Goal: Task Accomplishment & Management: Complete application form

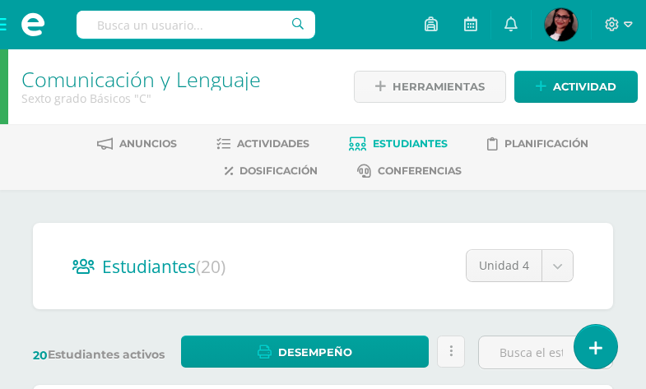
click at [4, 22] on span at bounding box center [33, 24] width 66 height 49
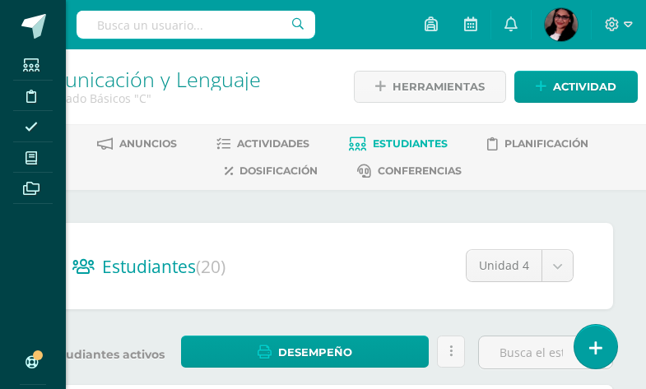
click at [36, 150] on span at bounding box center [31, 157] width 37 height 22
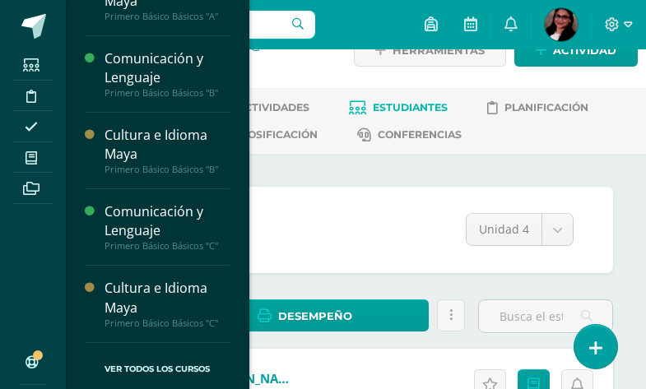
scroll to position [105, 0]
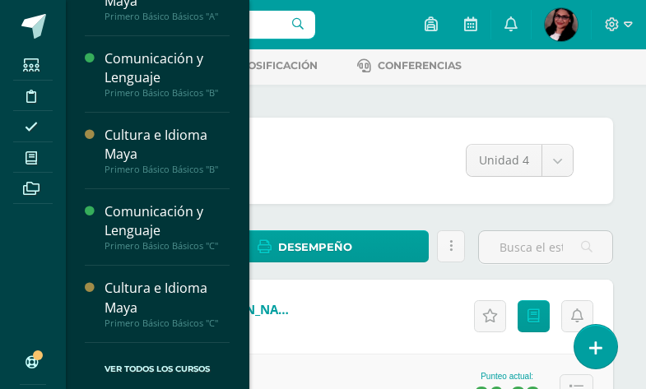
click at [181, 318] on div "Primero Básico Básicos "C"" at bounding box center [167, 324] width 125 height 12
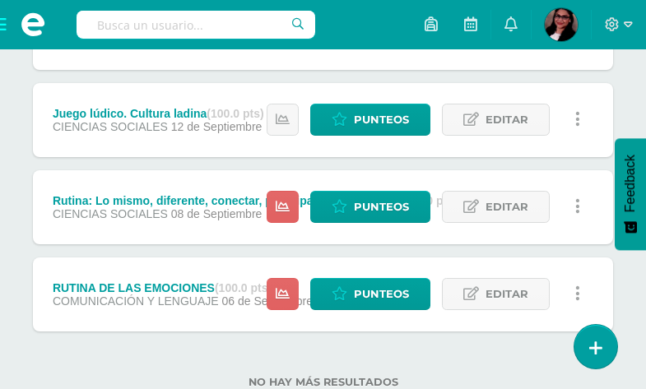
scroll to position [548, 0]
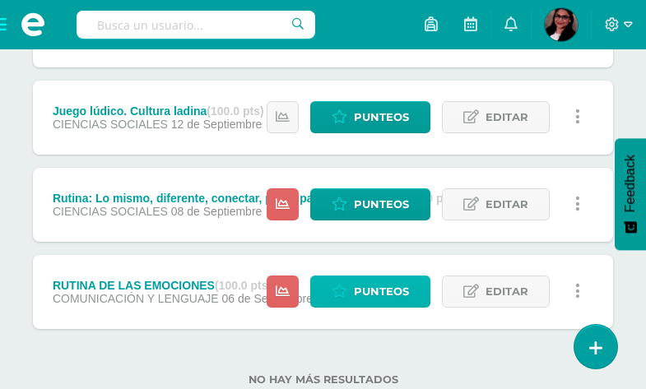
click at [382, 285] on span "Punteos" at bounding box center [381, 291] width 55 height 30
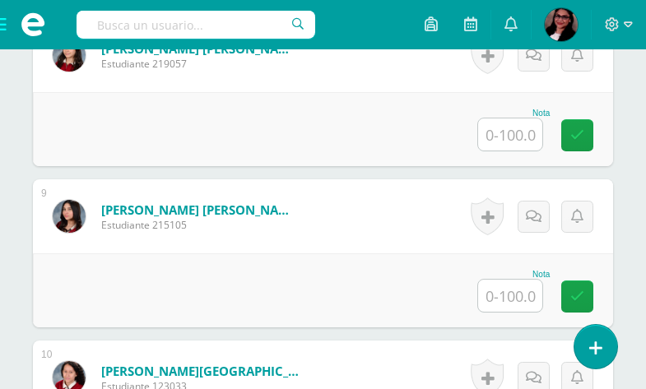
scroll to position [1749, 0]
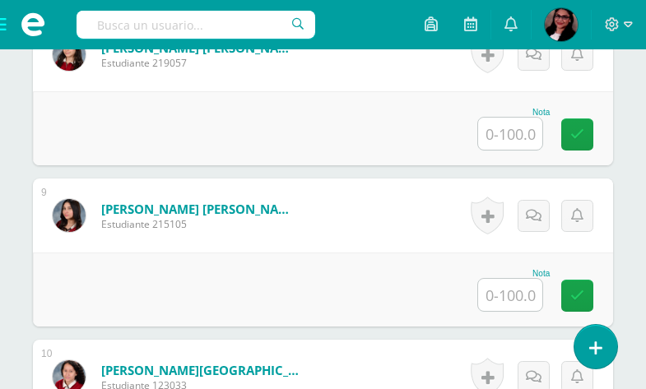
click at [499, 295] on input "text" at bounding box center [510, 295] width 64 height 32
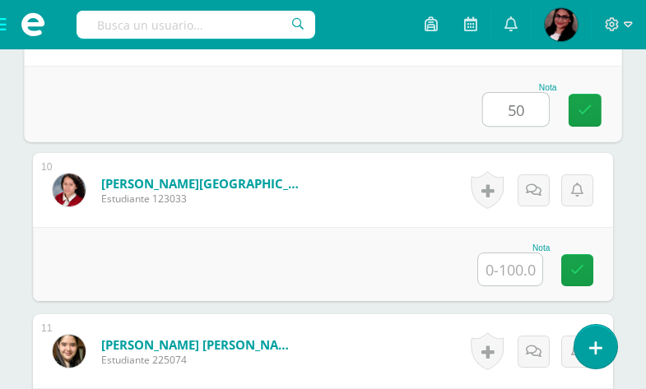
scroll to position [1944, 0]
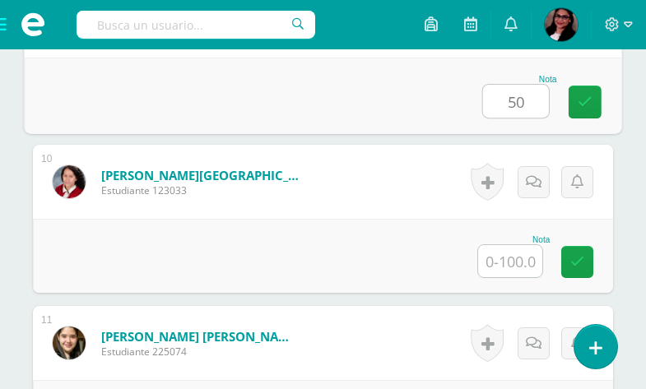
type input "50"
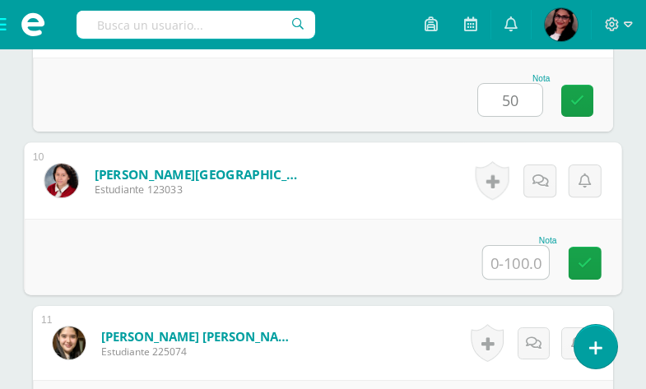
click at [526, 260] on input "text" at bounding box center [516, 262] width 66 height 33
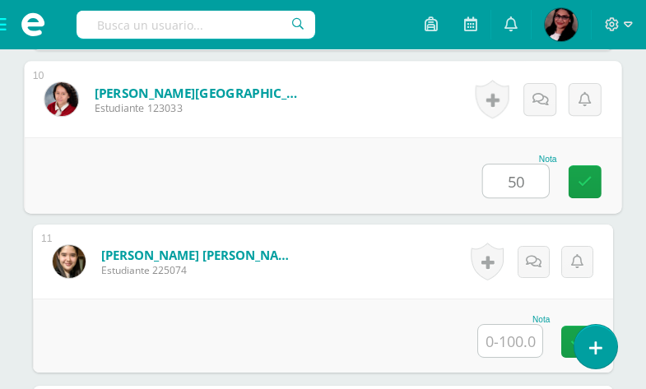
scroll to position [2083, 0]
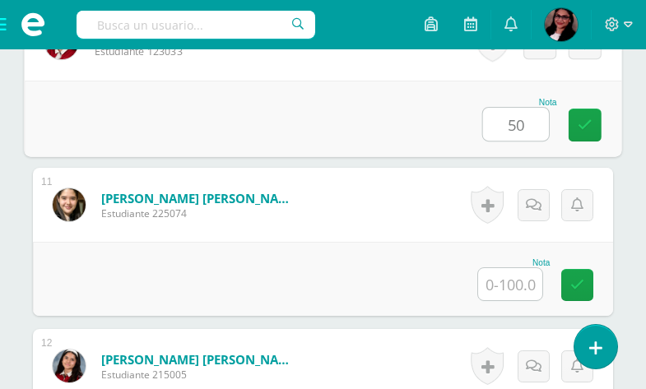
type input "50"
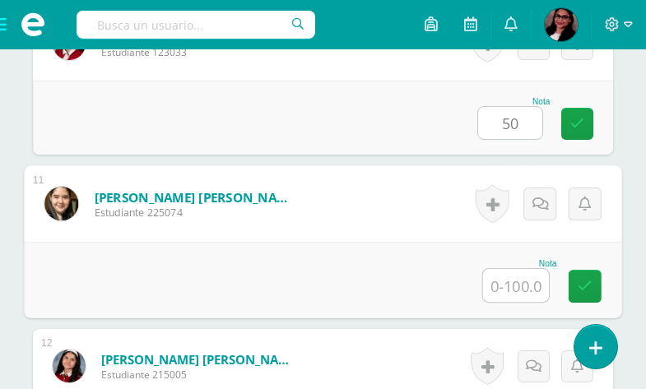
click at [521, 282] on input "text" at bounding box center [516, 285] width 66 height 33
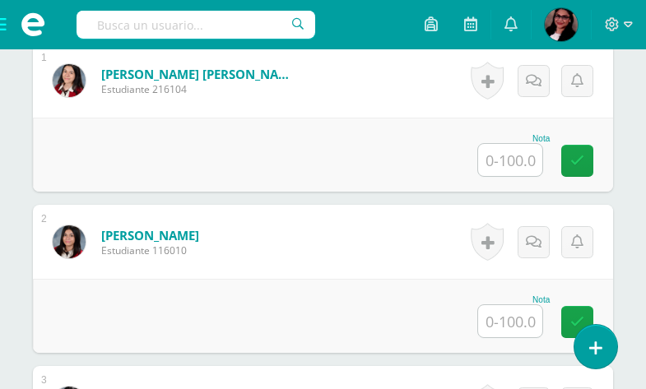
scroll to position [496, 0]
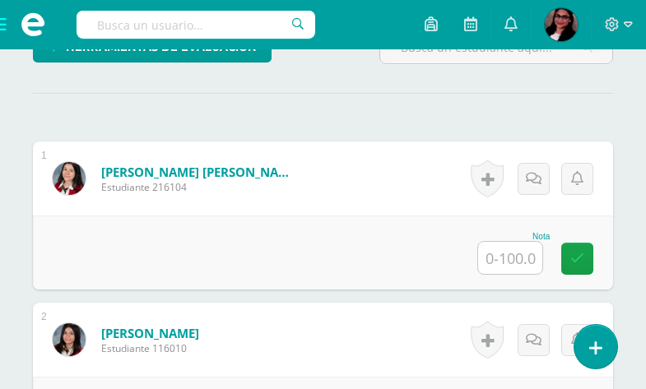
type input "50"
click at [514, 267] on input "text" at bounding box center [510, 258] width 64 height 32
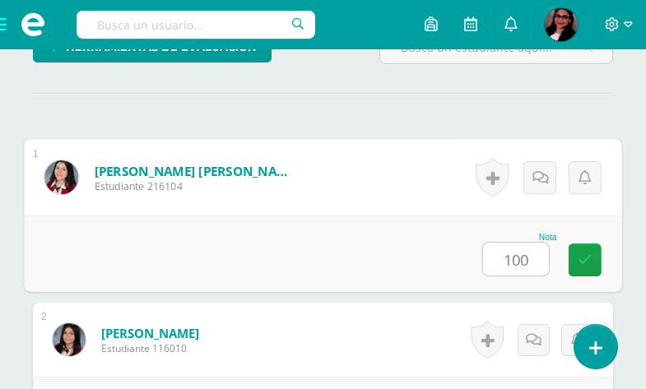
type input "100"
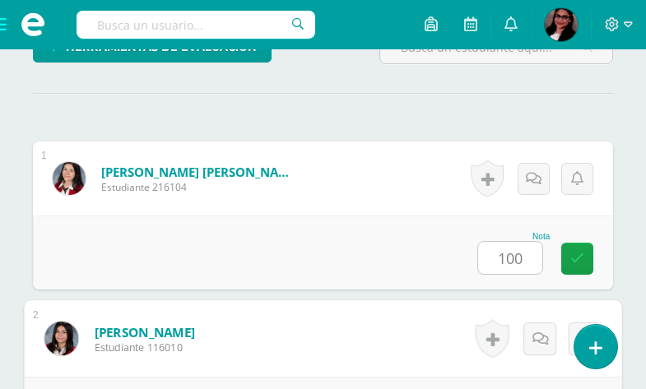
scroll to position [721, 0]
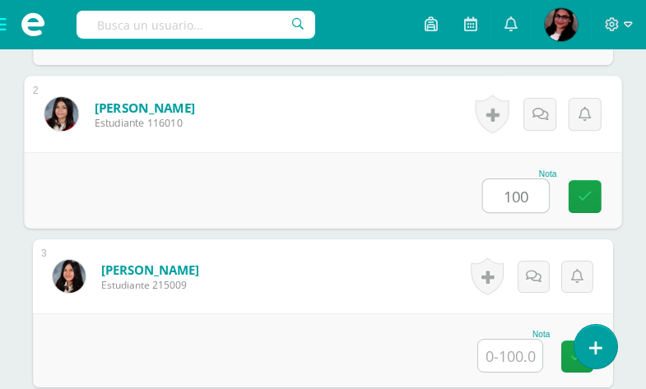
type input "100"
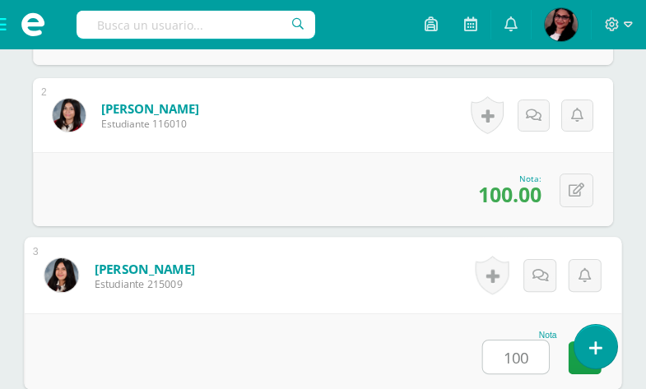
type input "100"
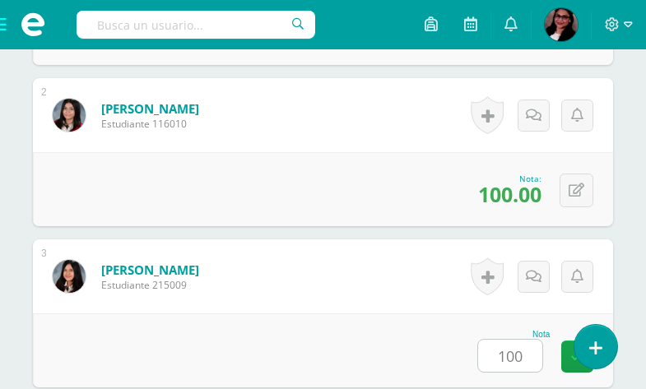
scroll to position [1043, 0]
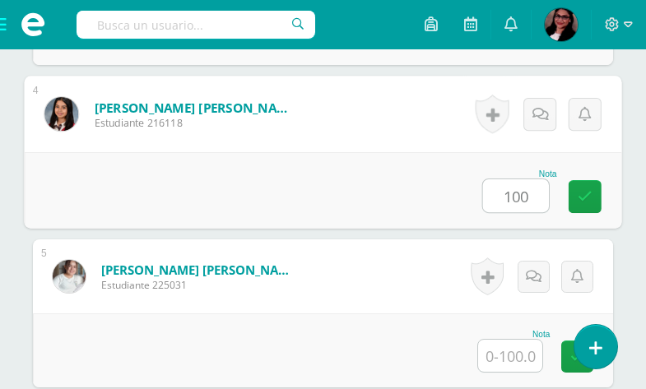
type input "100"
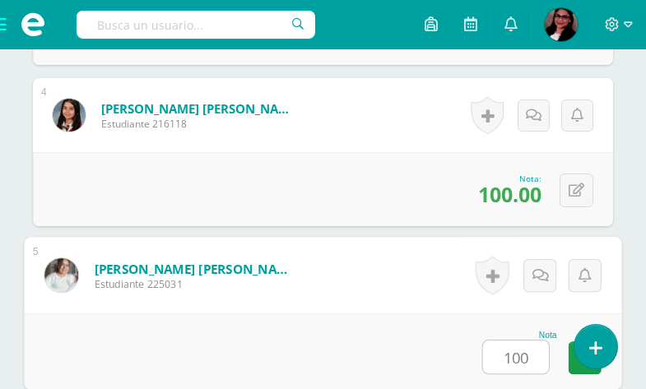
type input "100"
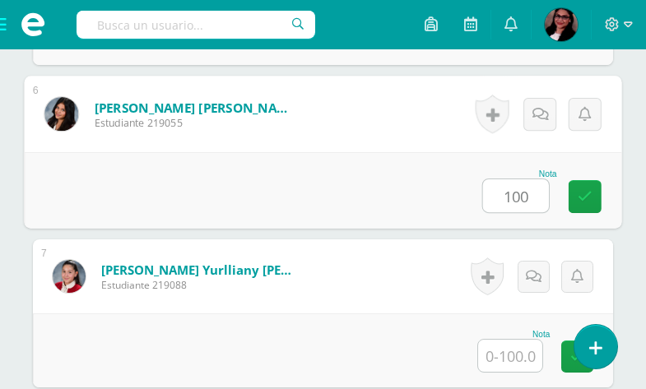
type input "100"
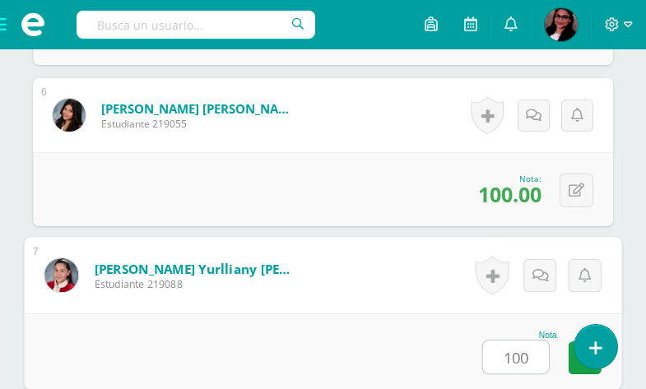
type input "100"
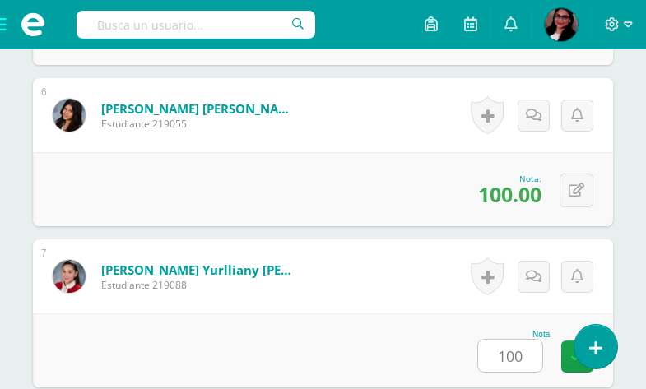
scroll to position [1689, 0]
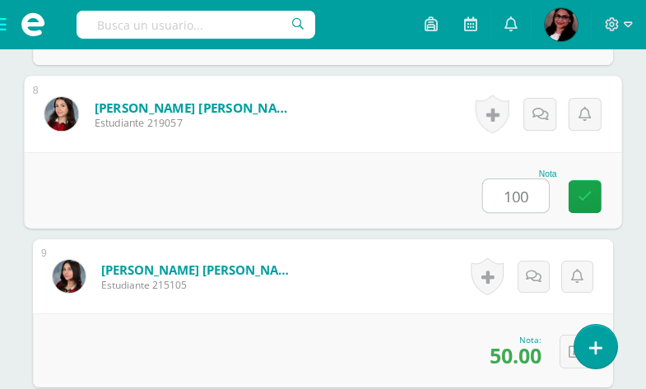
type input "100"
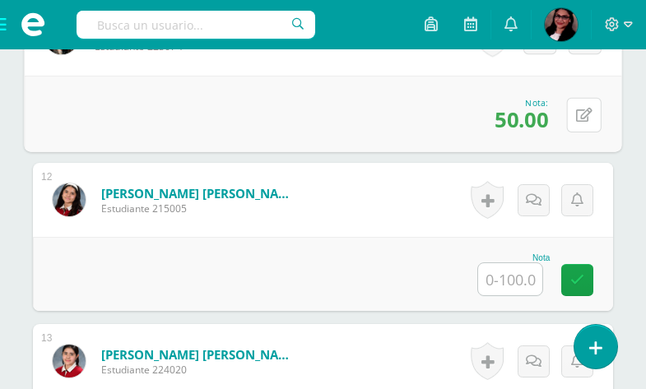
scroll to position [2253, 0]
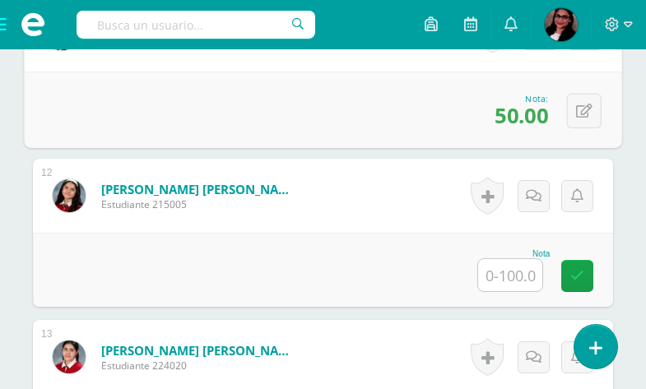
click at [521, 265] on input "text" at bounding box center [510, 275] width 64 height 32
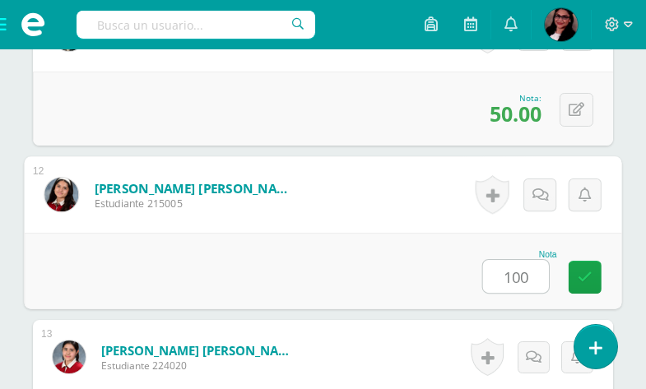
type input "100"
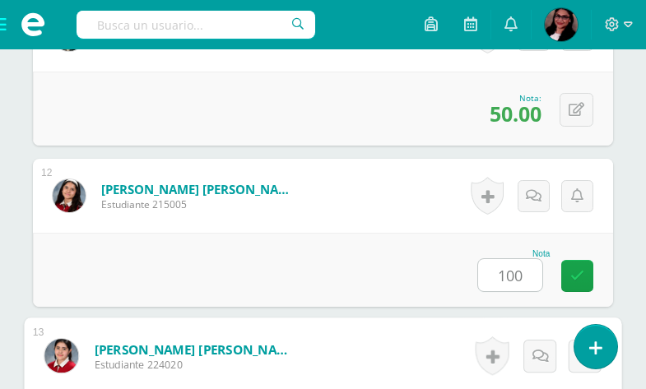
scroll to position [2495, 0]
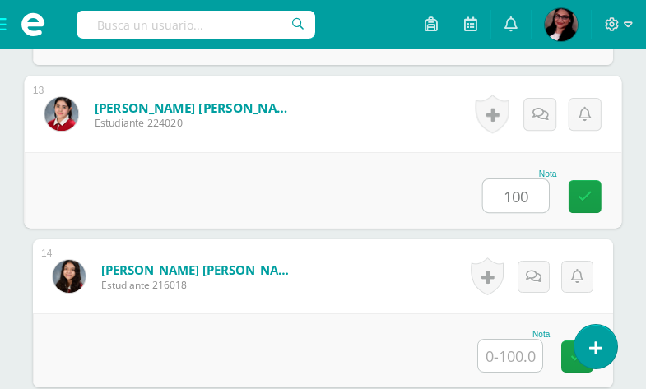
type input "100"
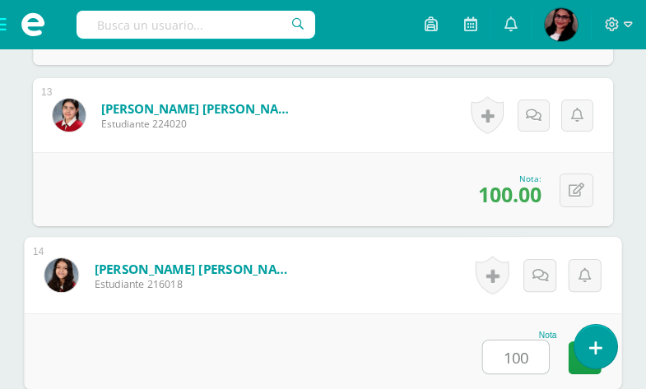
type input "100"
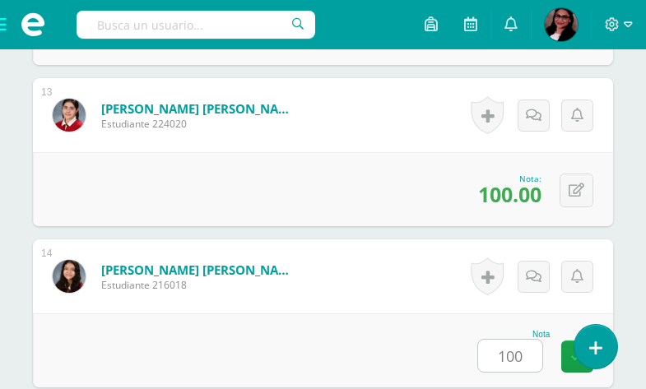
scroll to position [2818, 0]
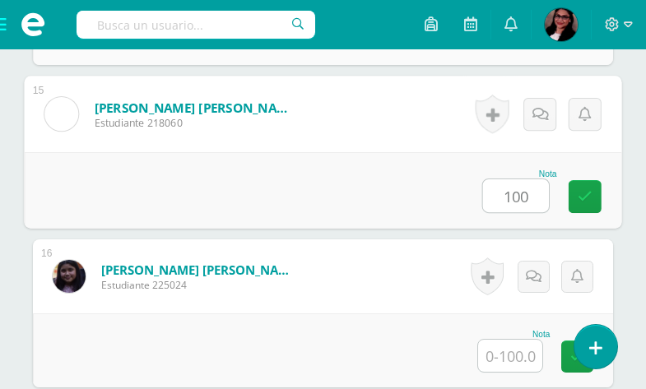
type input "100"
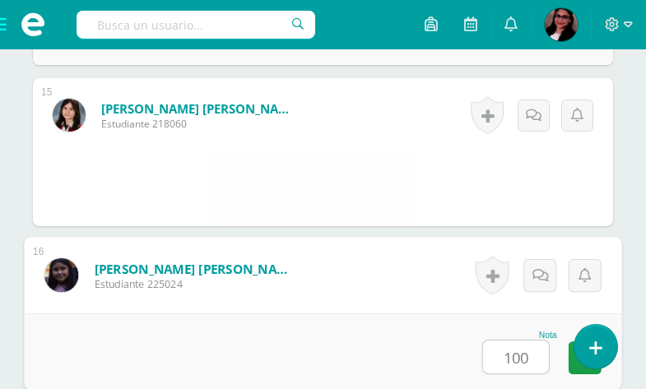
type input "100"
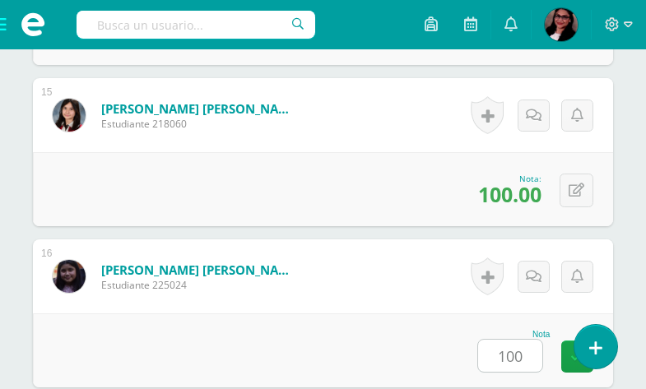
scroll to position [3140, 0]
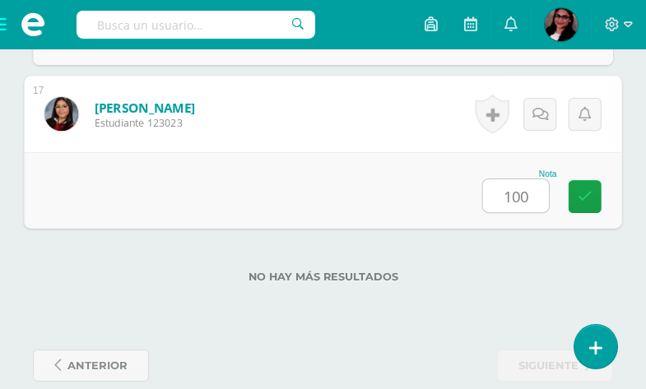
type input "100"
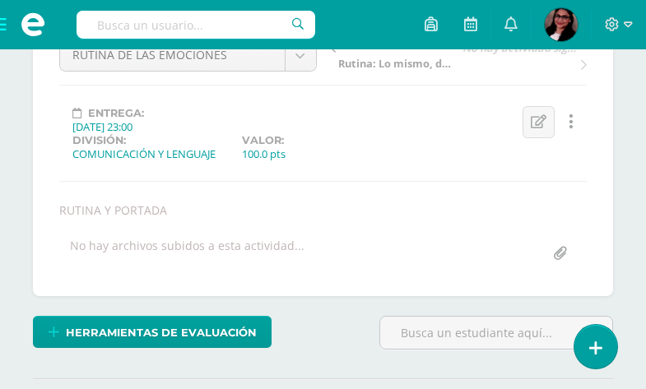
scroll to position [137, 0]
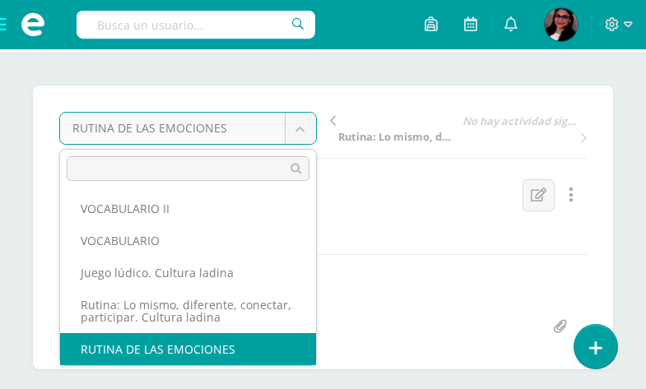
scroll to position [0, 0]
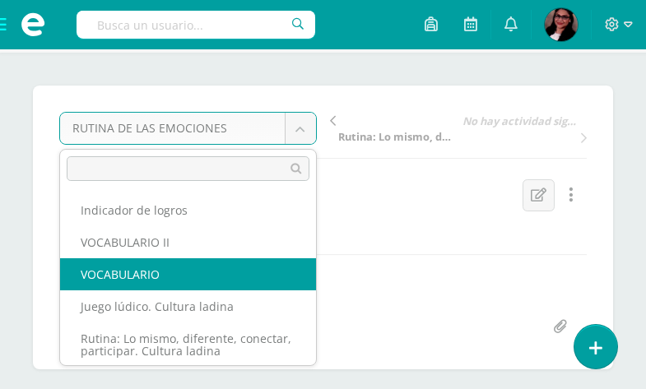
select select "/dashboard/teacher/grade-activity/206684/"
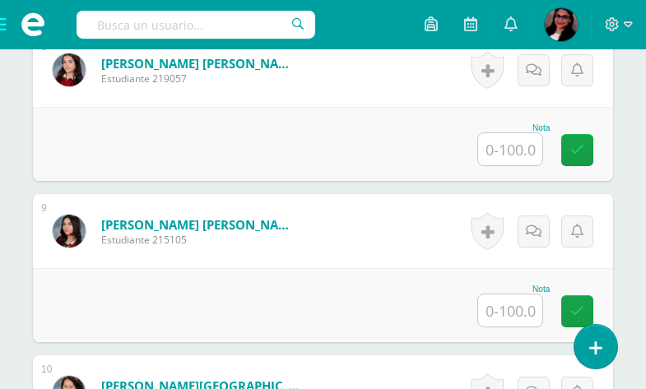
scroll to position [1767, 0]
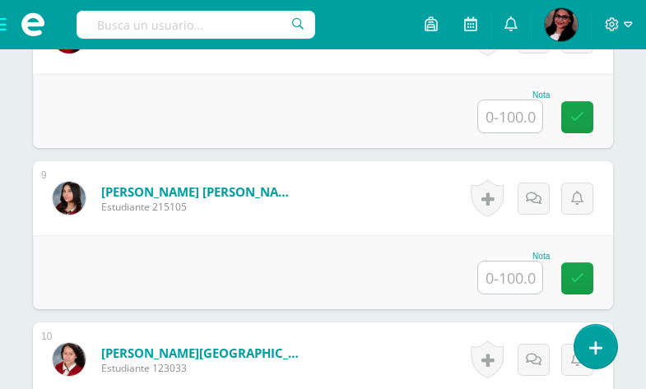
click at [517, 275] on input "text" at bounding box center [510, 278] width 64 height 32
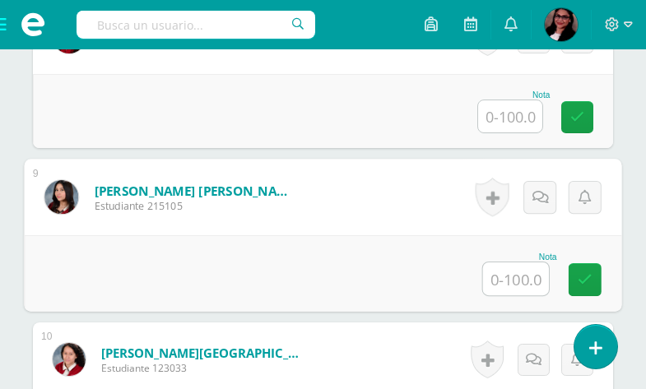
type input "6"
type input "50"
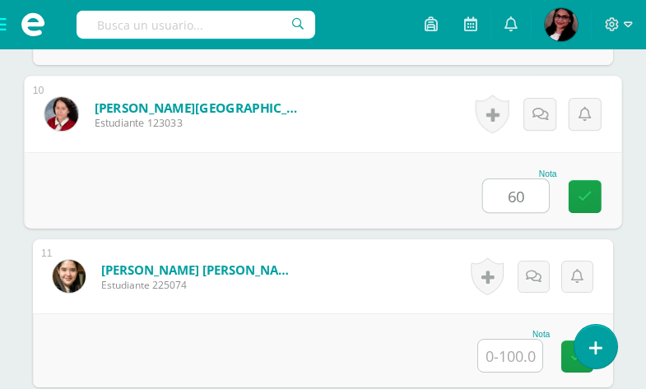
type input "60"
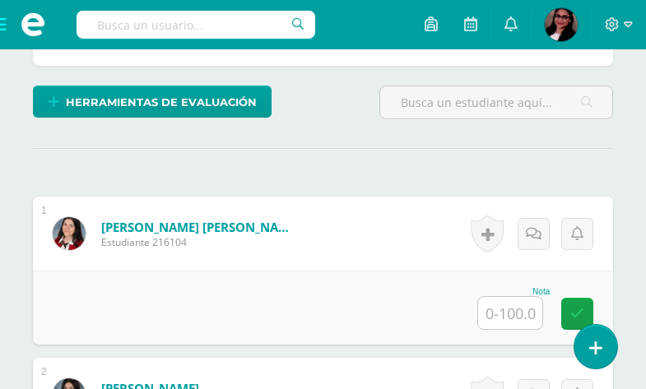
scroll to position [461, 0]
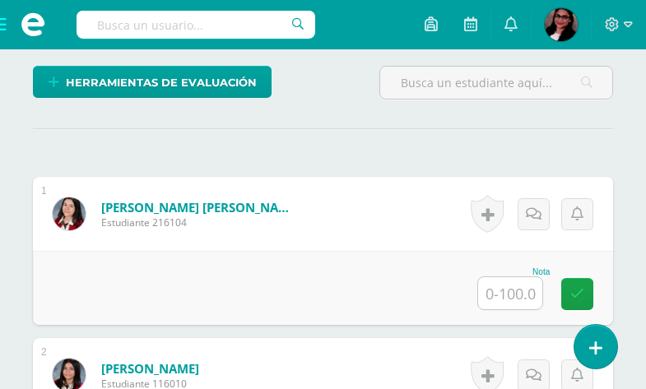
type input "50"
click at [518, 300] on input "text" at bounding box center [510, 293] width 64 height 32
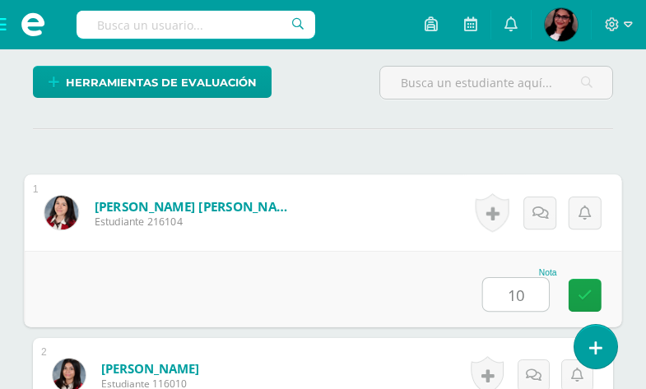
type input "10"
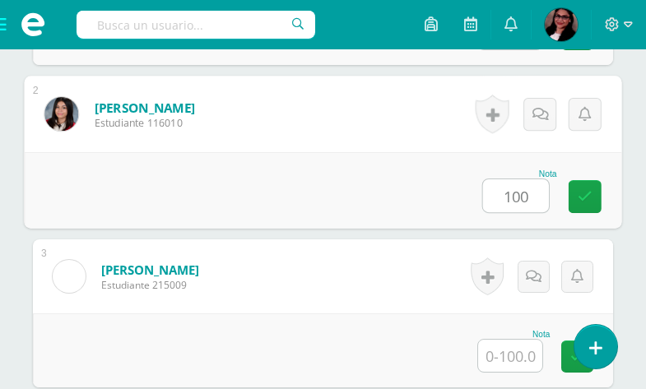
type input "100"
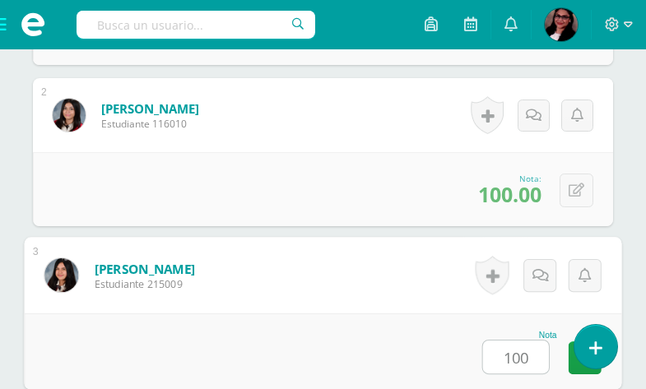
type input "100"
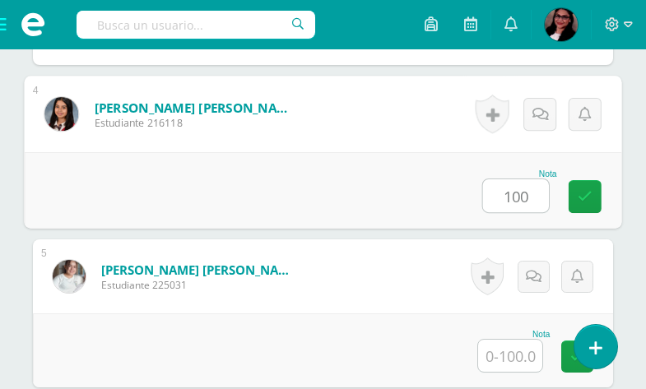
type input "100"
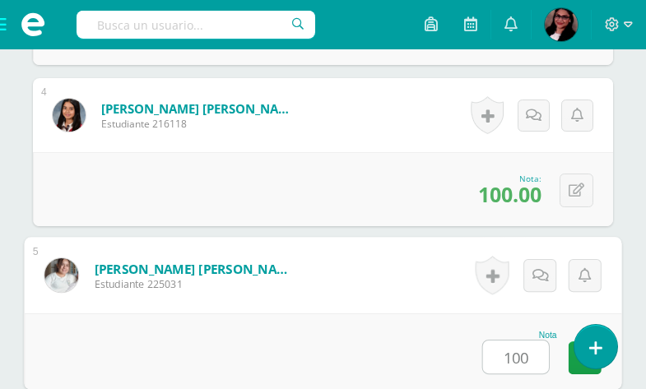
type input "100"
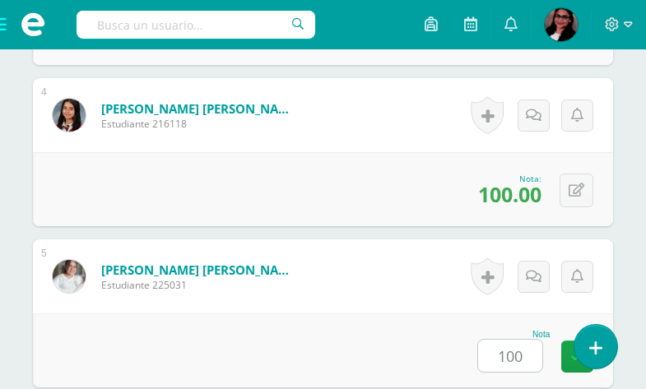
scroll to position [1366, 0]
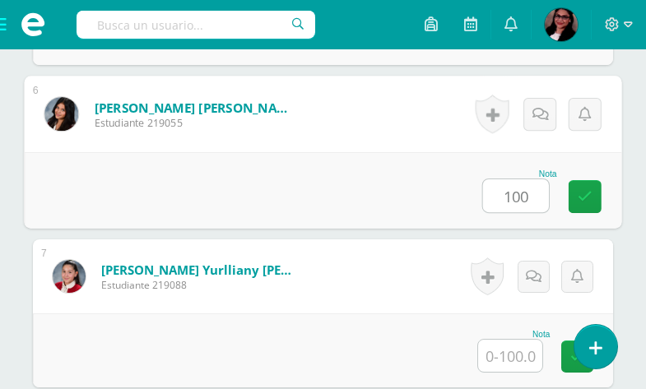
type input "100"
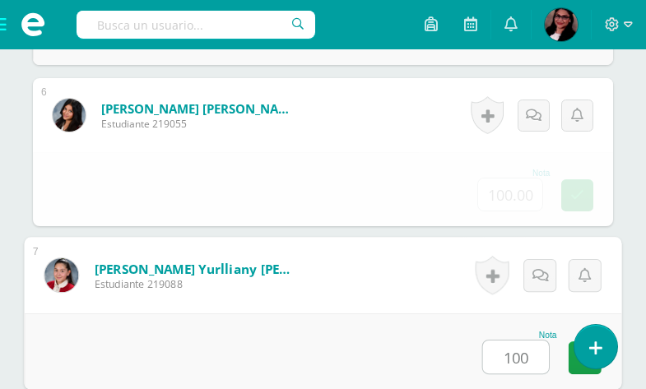
type input "100"
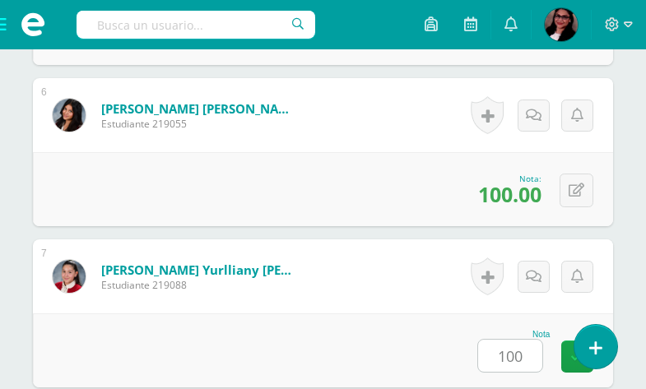
scroll to position [1689, 0]
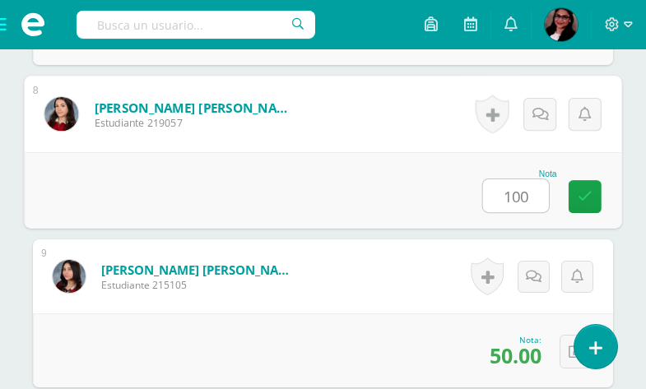
type input "100"
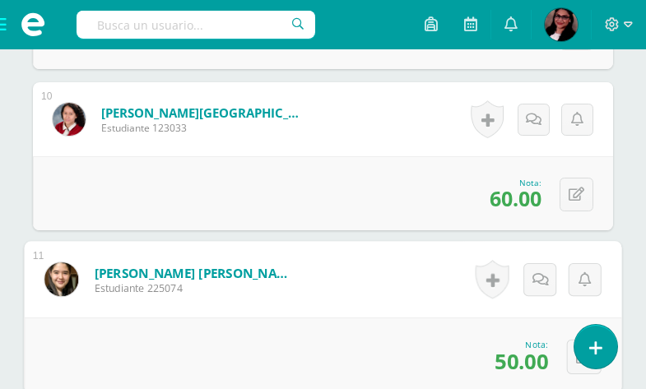
scroll to position [2334, 0]
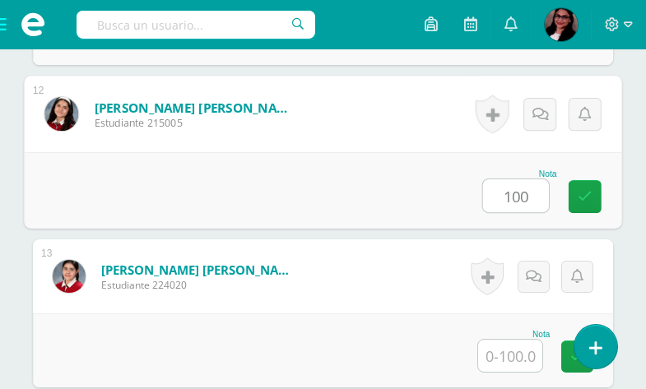
type input "100"
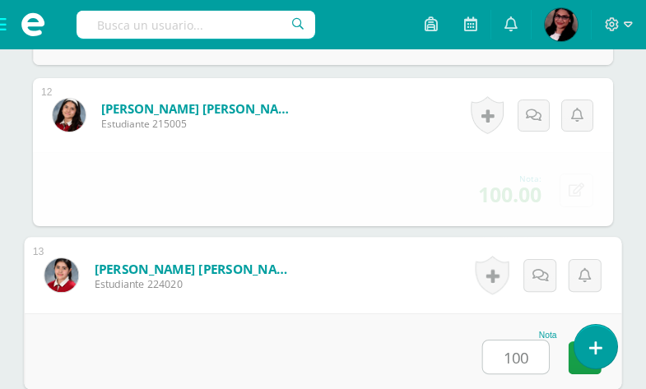
type input "100"
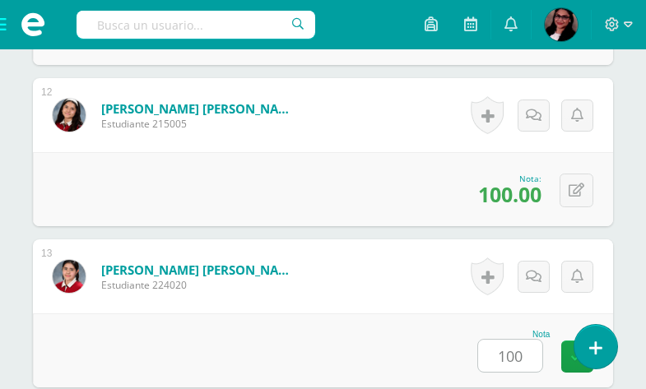
scroll to position [2656, 0]
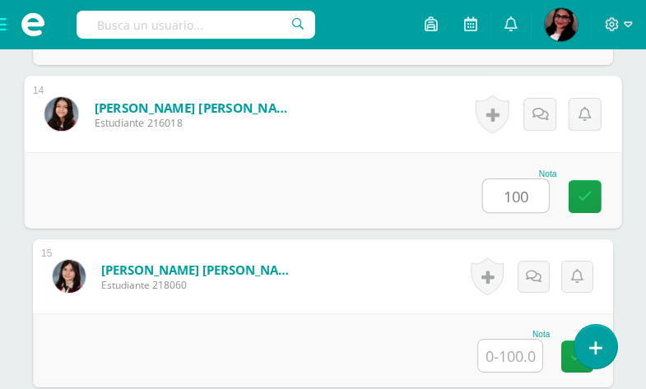
type input "100"
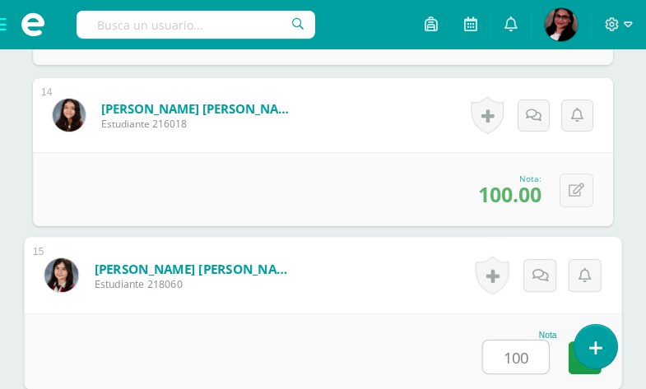
type input "100"
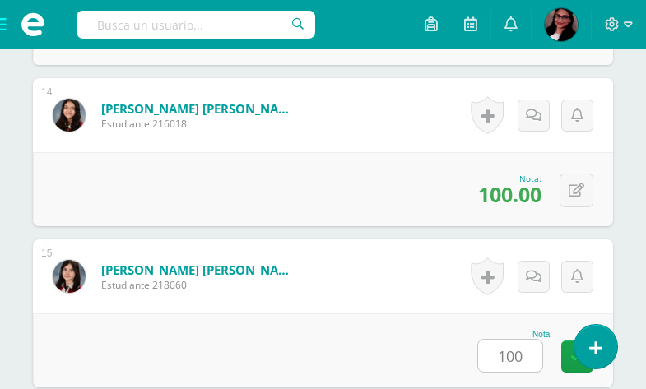
scroll to position [2979, 0]
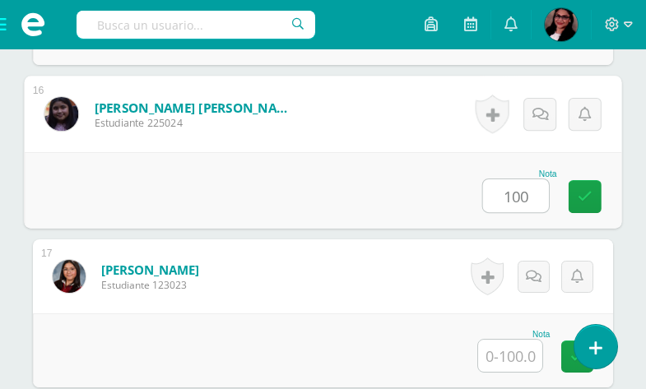
type input "100"
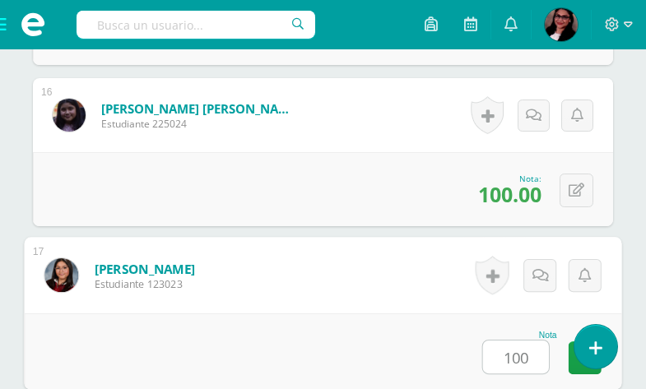
type input "100"
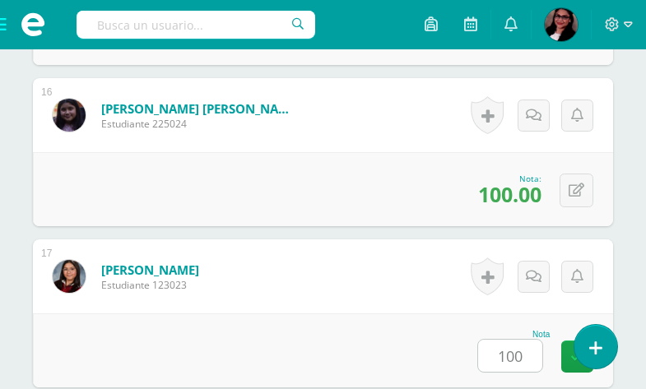
scroll to position [3166, 0]
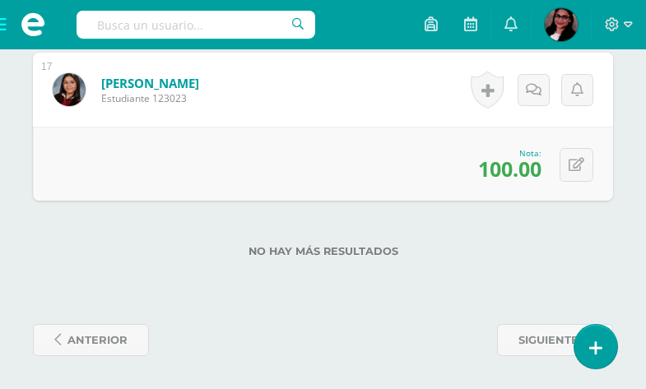
click at [3, 27] on span at bounding box center [33, 24] width 66 height 49
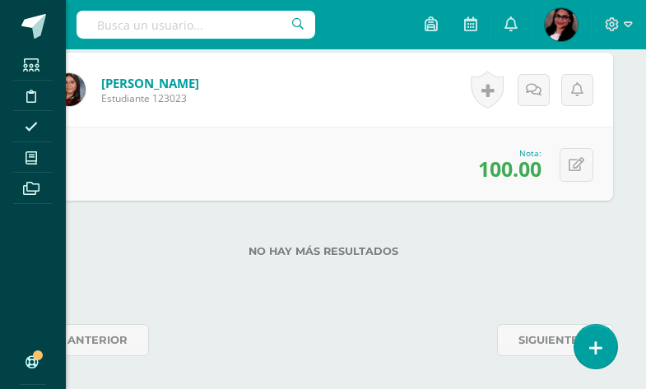
click at [253, 134] on div "Estudiantes Disciplina Asistencia Mis cursos Archivos Soporte Ayuda Reportar un…" at bounding box center [323, 194] width 646 height 389
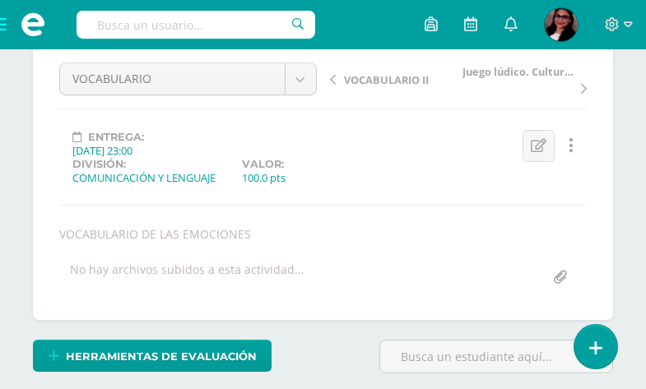
scroll to position [179, 0]
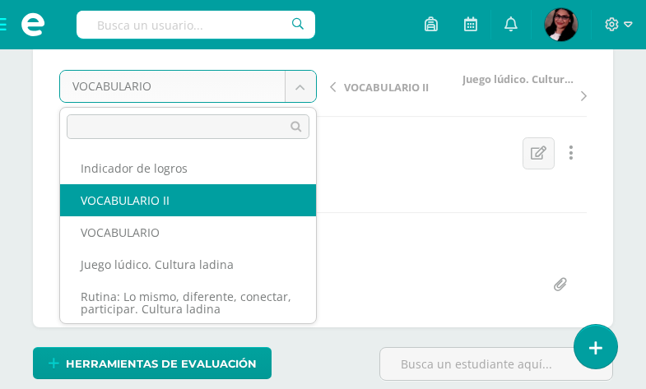
select select "/dashboard/teacher/grade-activity/206683/"
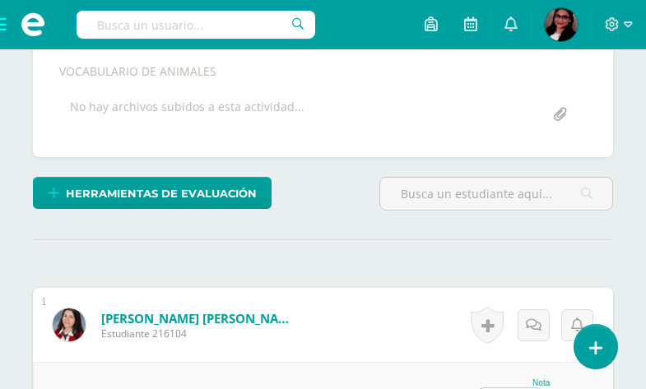
scroll to position [351, 0]
